Goal: Task Accomplishment & Management: Manage account settings

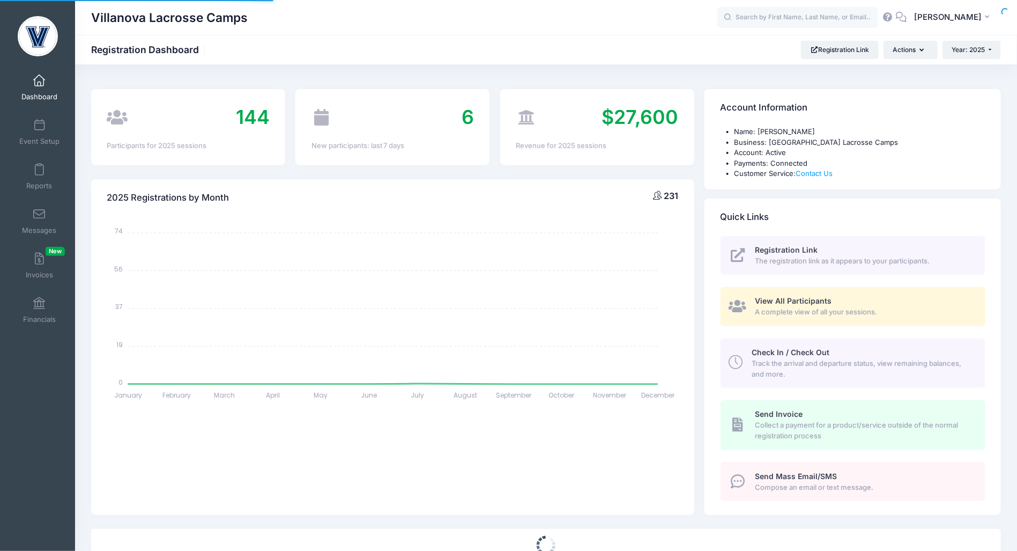
select select
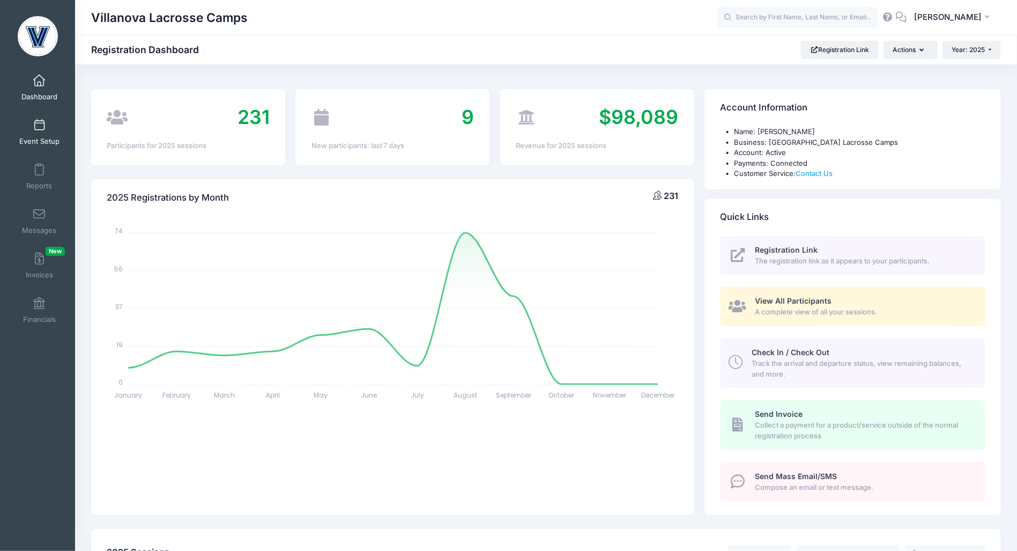
click at [39, 126] on span at bounding box center [39, 126] width 0 height 12
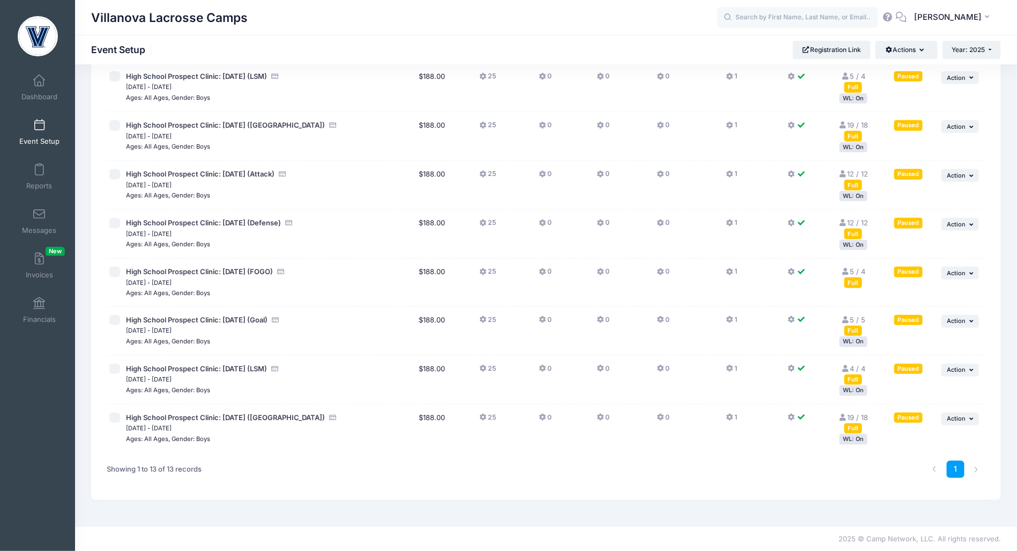
scroll to position [299, 0]
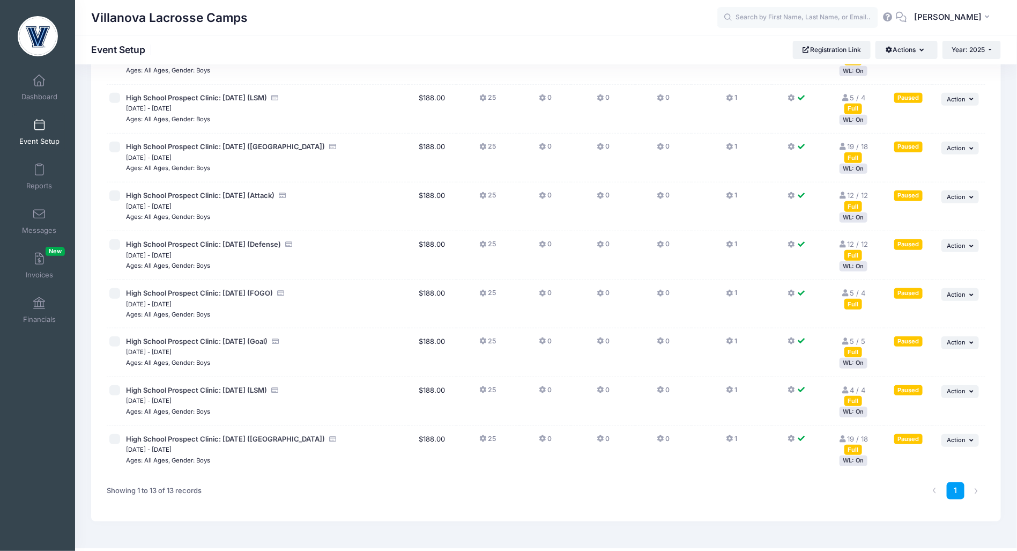
click at [851, 303] on div "Full" at bounding box center [853, 304] width 18 height 10
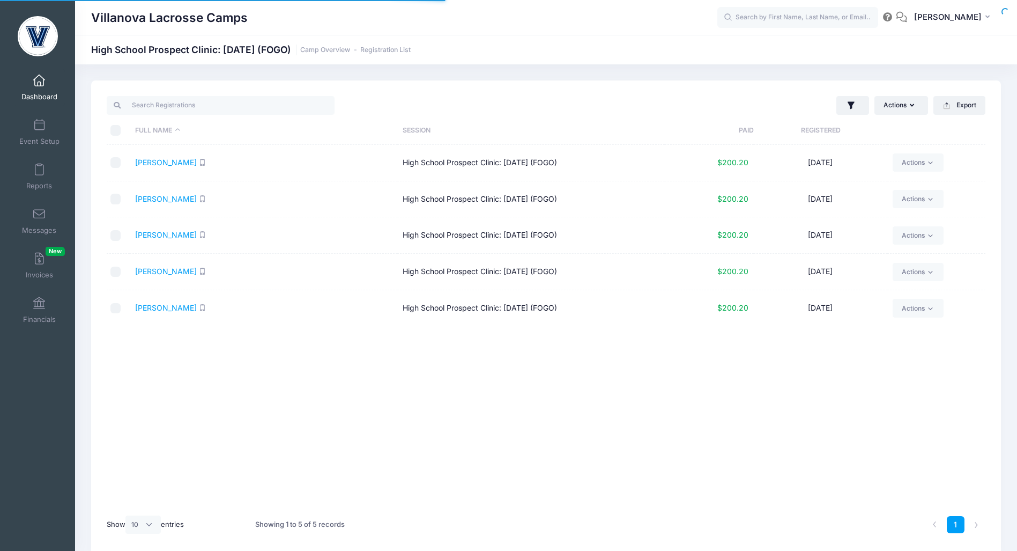
select select "10"
click at [916, 308] on link "Actions" at bounding box center [918, 308] width 51 height 18
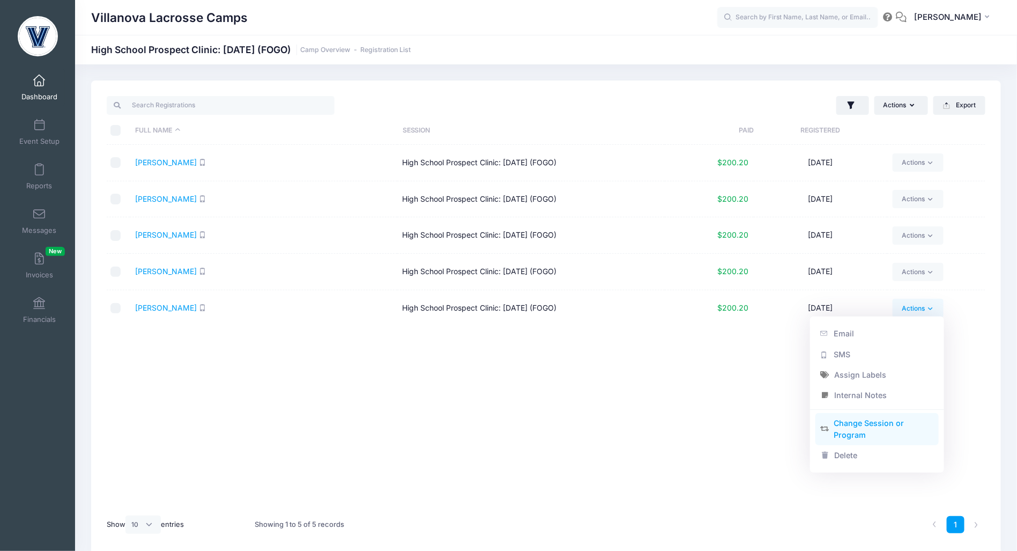
click at [879, 426] on link "Change Session or Program" at bounding box center [877, 429] width 124 height 32
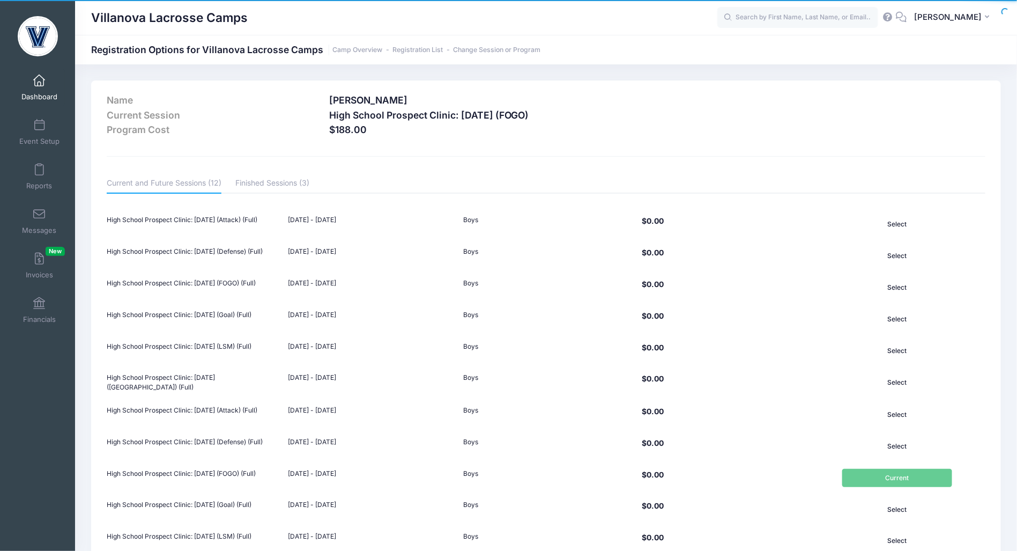
scroll to position [121, 0]
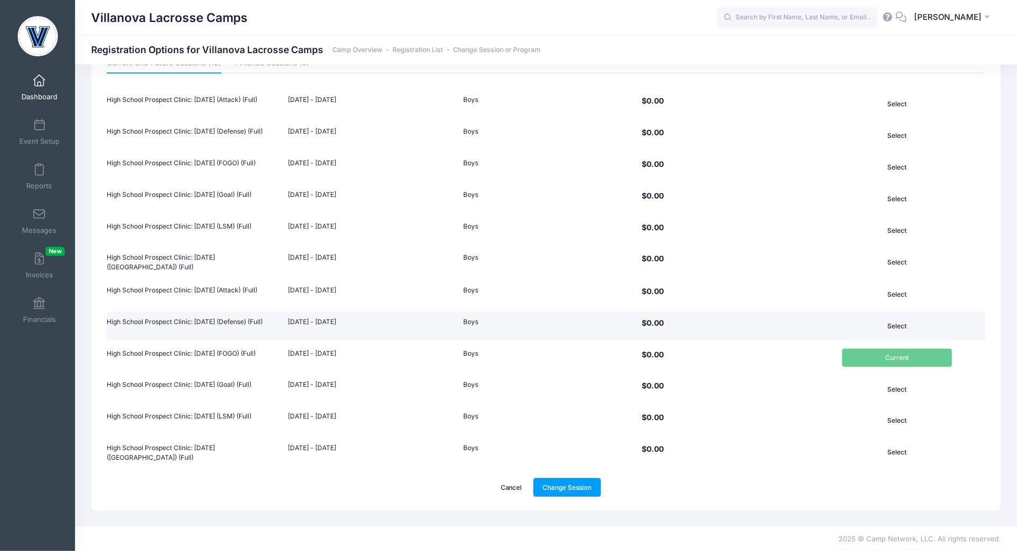
click at [922, 330] on button "Select" at bounding box center [897, 326] width 110 height 18
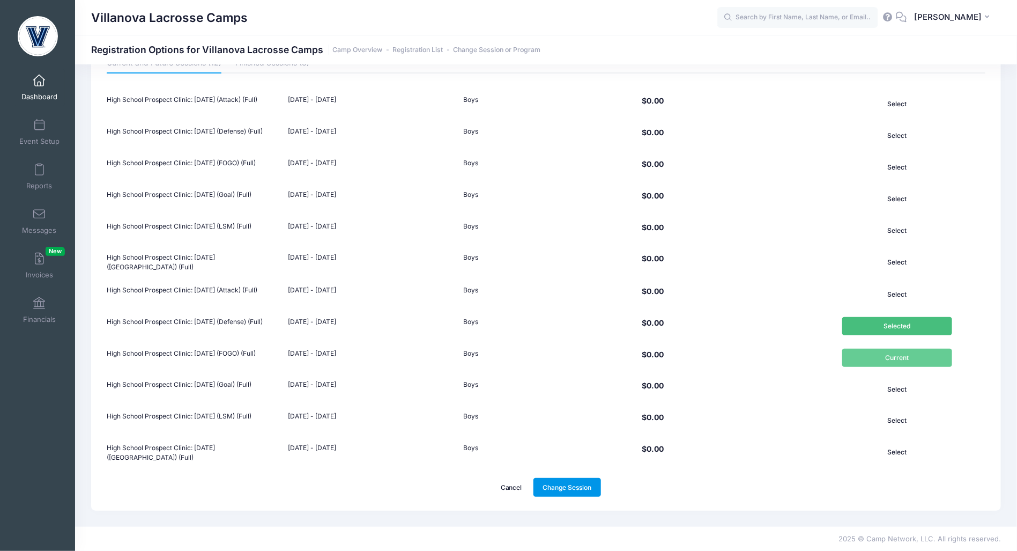
click at [597, 482] on link "Change Session" at bounding box center [567, 487] width 68 height 18
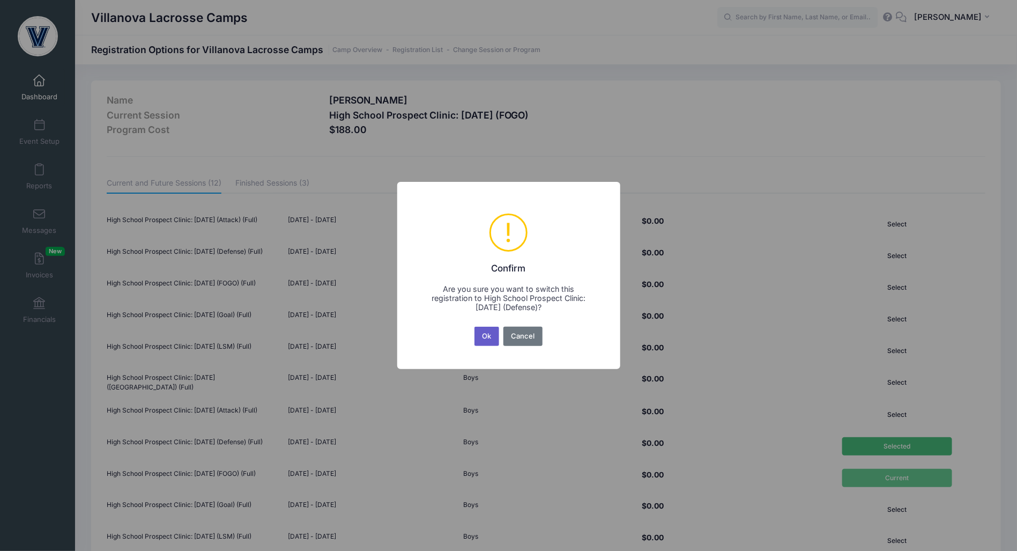
click at [487, 333] on button "Ok" at bounding box center [486, 335] width 25 height 19
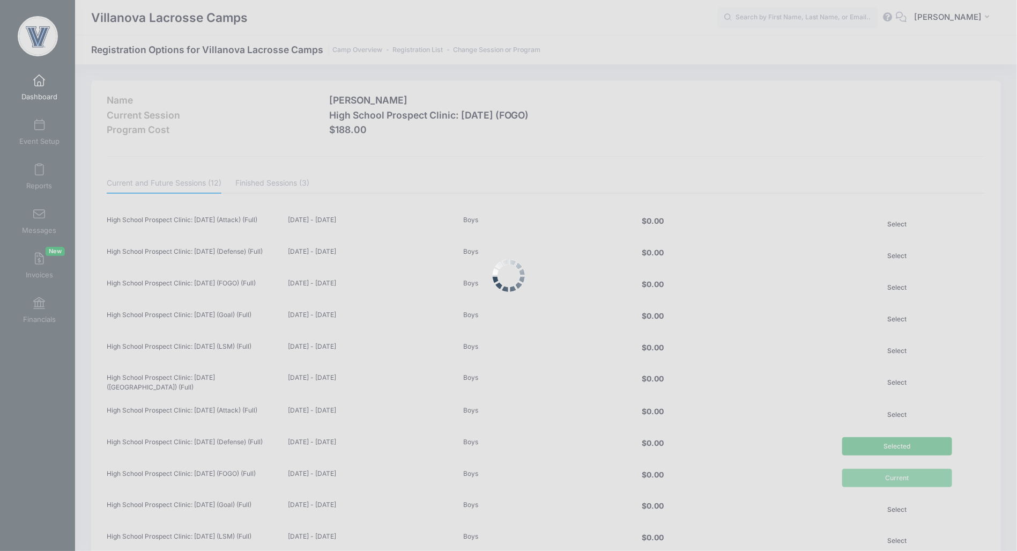
scroll to position [121, 0]
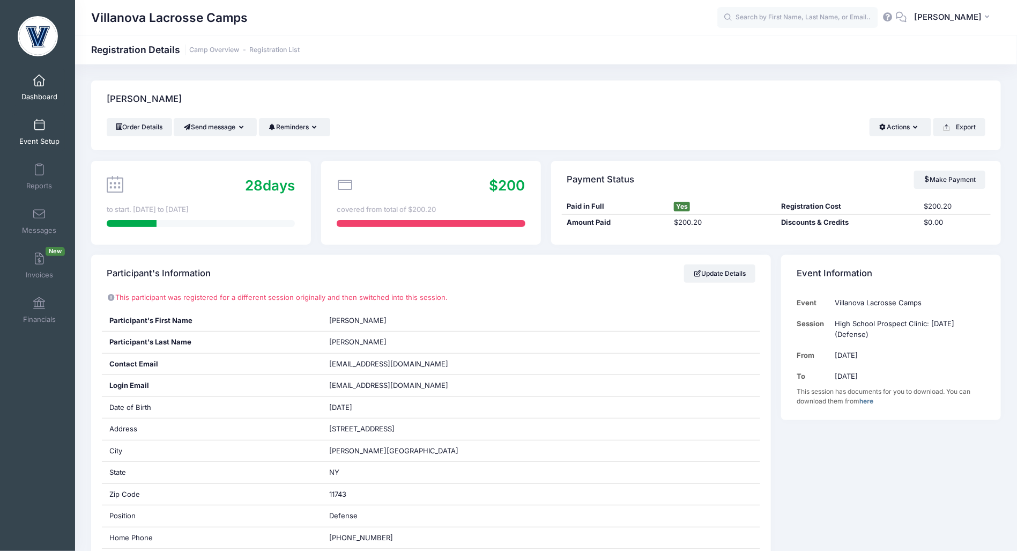
click at [33, 119] on link "Event Setup" at bounding box center [39, 132] width 51 height 38
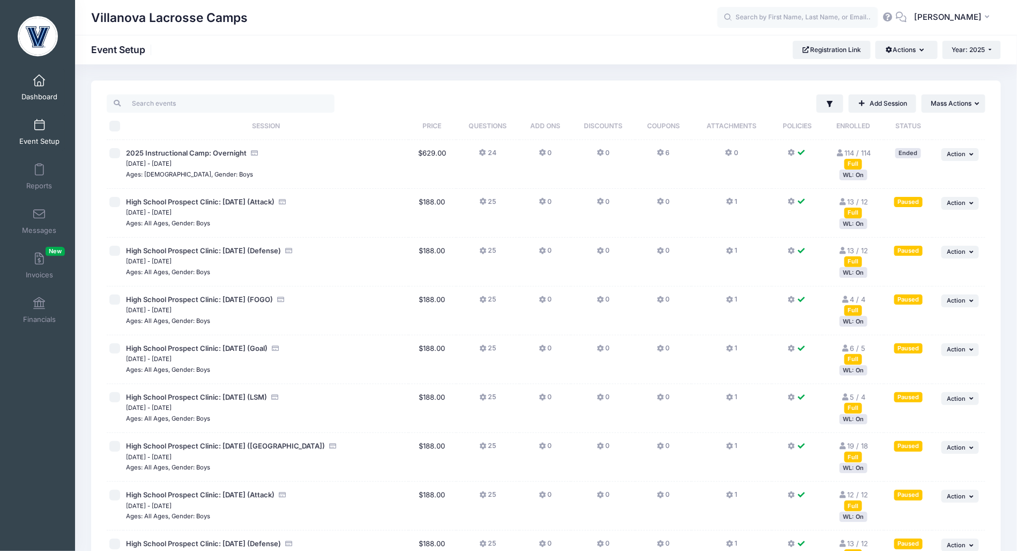
click at [47, 88] on link "Dashboard" at bounding box center [39, 88] width 51 height 38
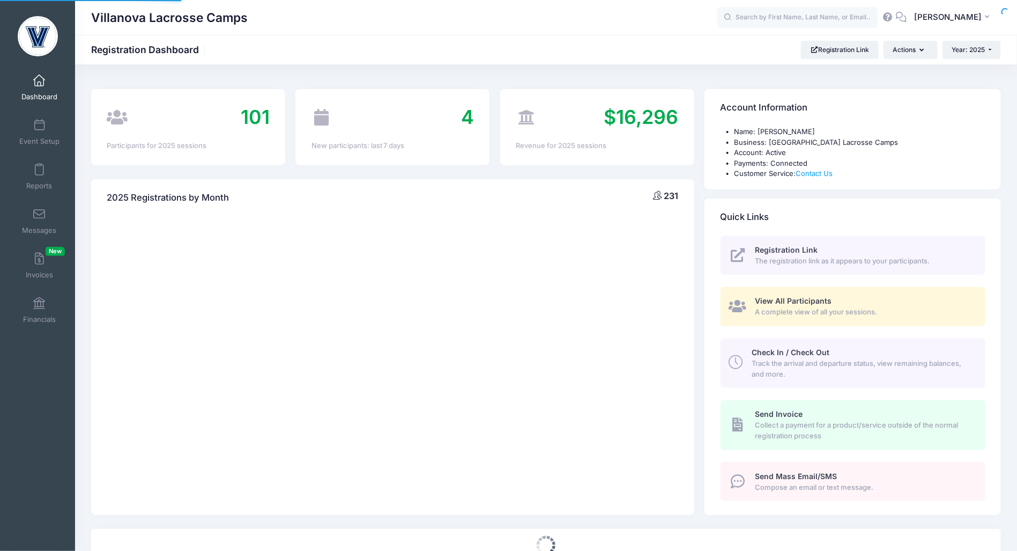
select select
